Goal: Check status: Check status

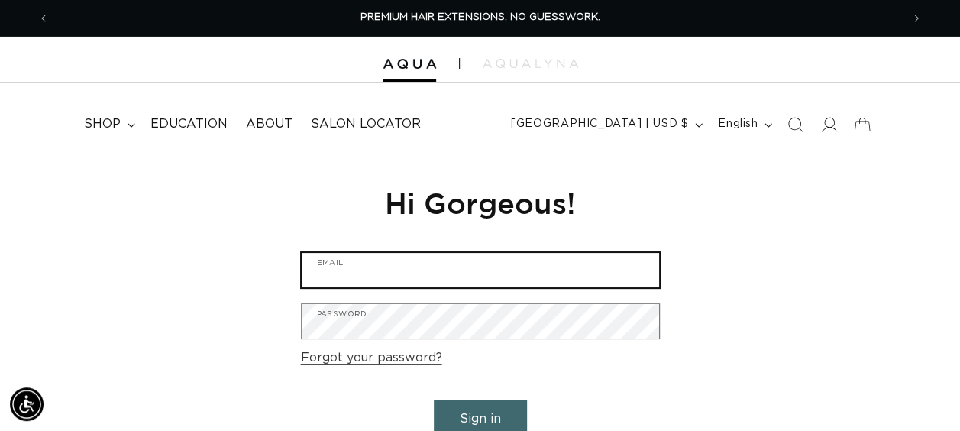
type input "[EMAIL_ADDRESS][DOMAIN_NAME]"
click at [556, 281] on input "[EMAIL_ADDRESS][DOMAIN_NAME]" at bounding box center [480, 270] width 357 height 34
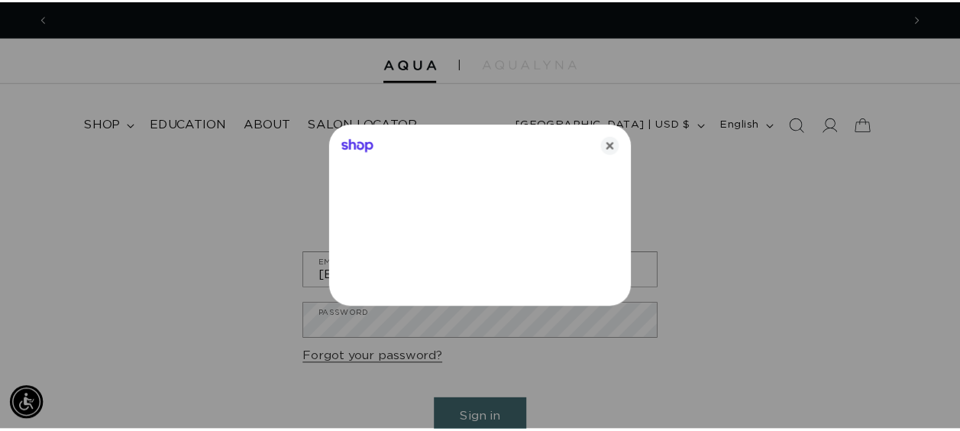
scroll to position [0, 863]
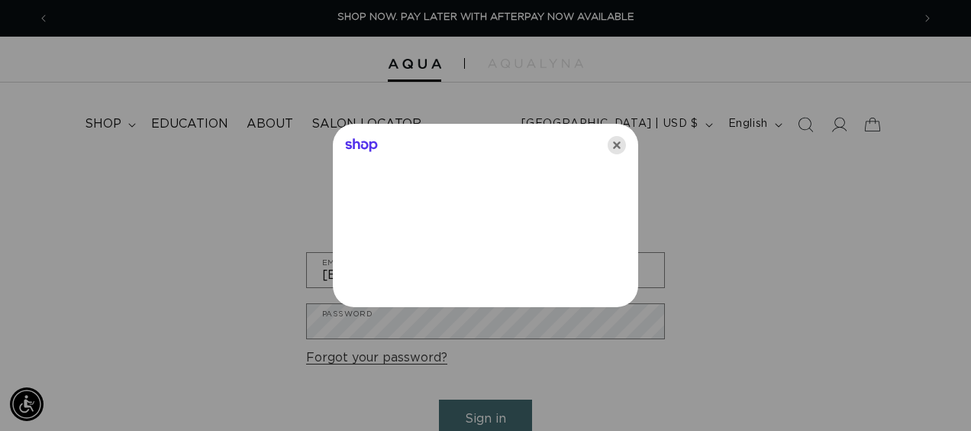
click at [615, 151] on icon "Close" at bounding box center [617, 145] width 18 height 18
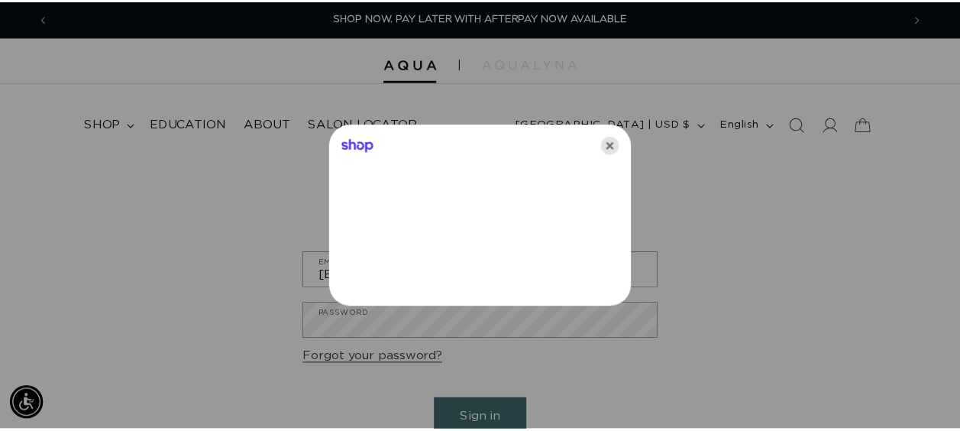
scroll to position [0, 851]
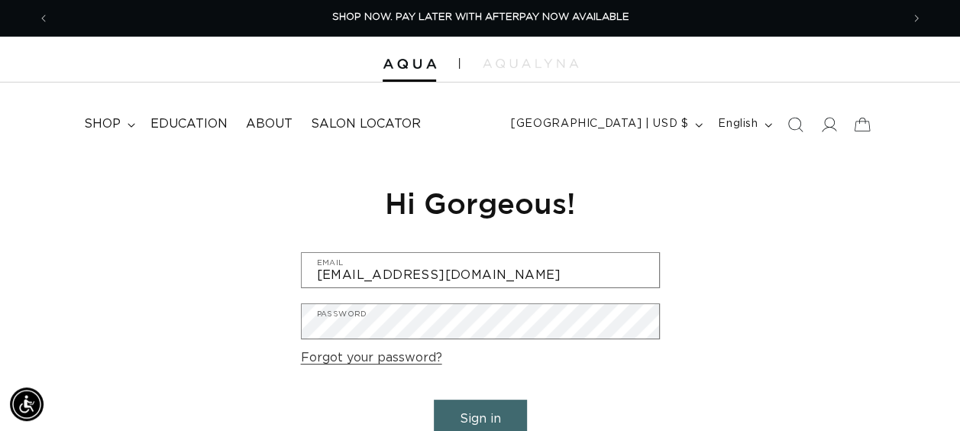
click at [471, 403] on button "Sign in" at bounding box center [480, 418] width 93 height 39
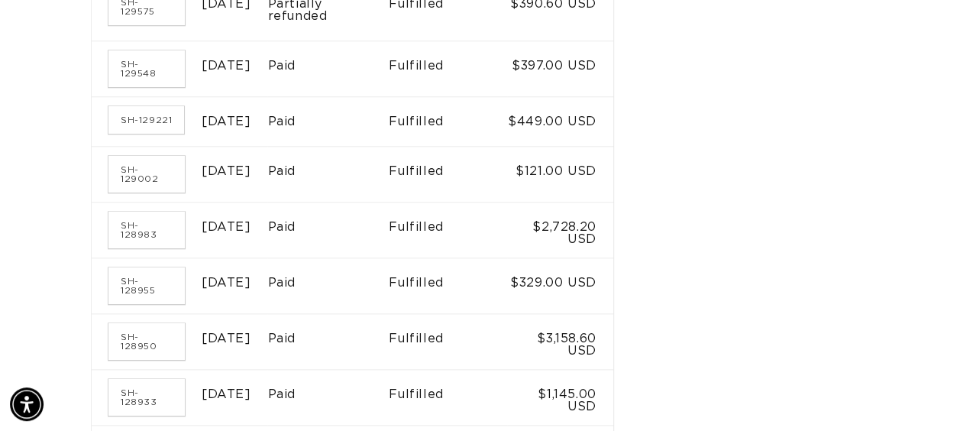
scroll to position [737, 0]
click at [140, 191] on link "SH-129002" at bounding box center [146, 172] width 76 height 37
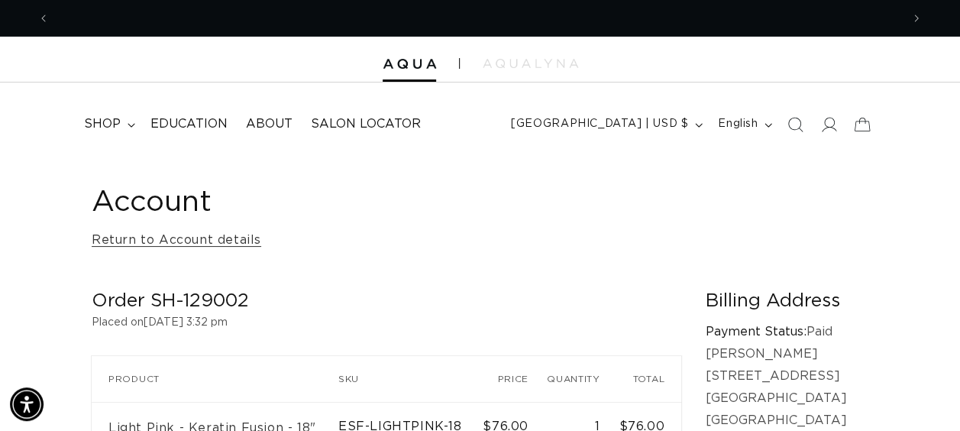
scroll to position [0, 1702]
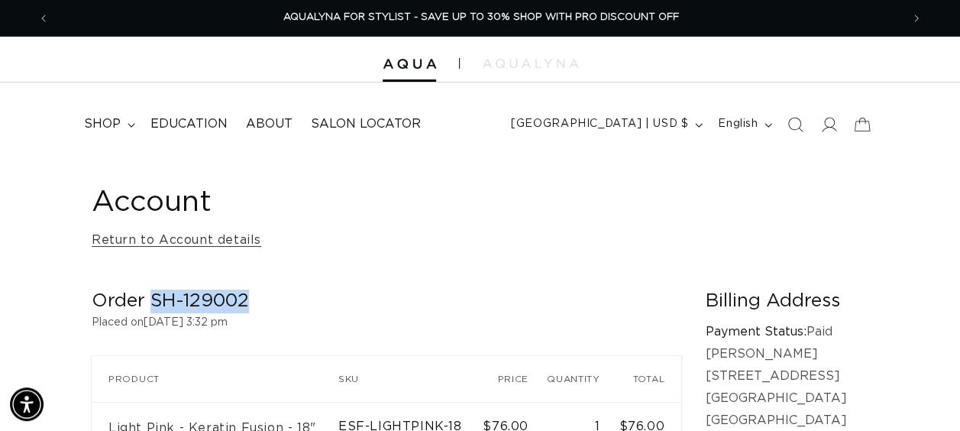
drag, startPoint x: 251, startPoint y: 302, endPoint x: 151, endPoint y: 304, distance: 100.0
click at [151, 304] on h2 "Order SH-129002" at bounding box center [387, 301] width 590 height 24
copy h2 "SH-129002"
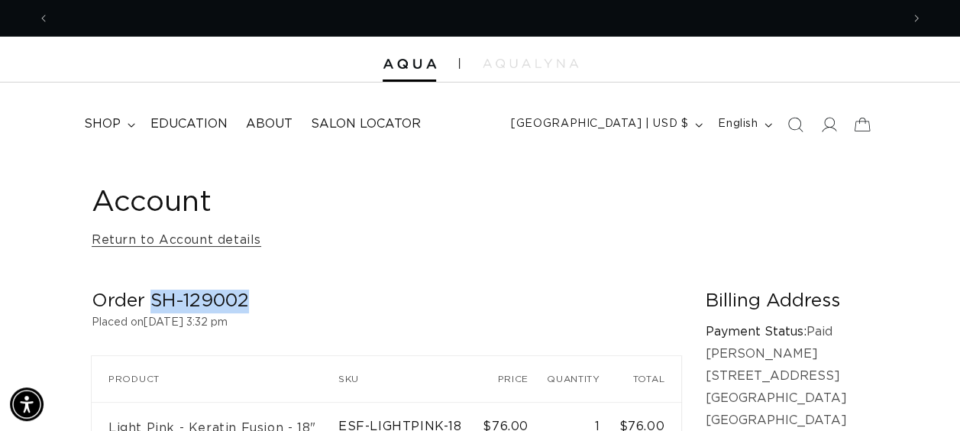
scroll to position [0, 0]
